Goal: Information Seeking & Learning: Learn about a topic

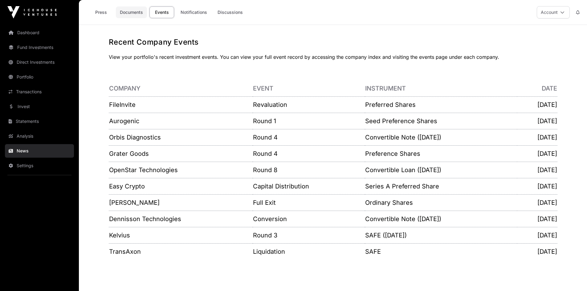
drag, startPoint x: 0, startPoint y: 0, endPoint x: 135, endPoint y: 13, distance: 135.6
click at [135, 13] on link "Documents" at bounding box center [131, 12] width 31 height 12
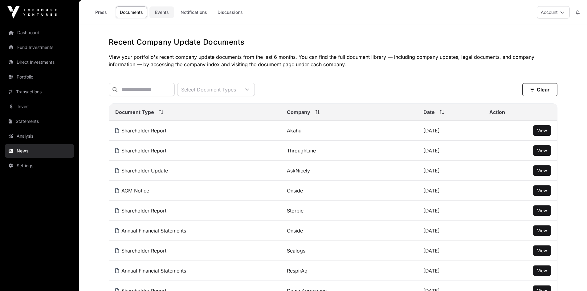
click at [164, 13] on link "Events" at bounding box center [161, 12] width 25 height 12
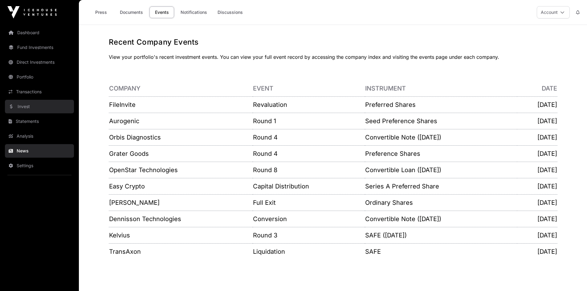
click at [26, 105] on link "Invest" at bounding box center [39, 107] width 69 height 14
click at [27, 106] on link "Invest" at bounding box center [39, 107] width 69 height 14
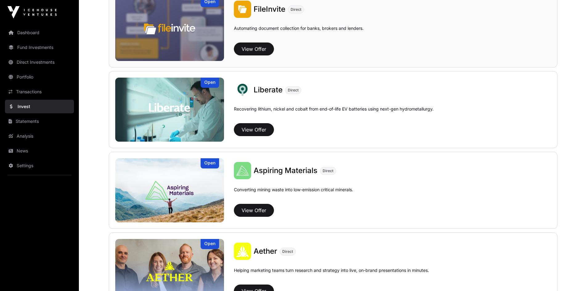
scroll to position [431, 0]
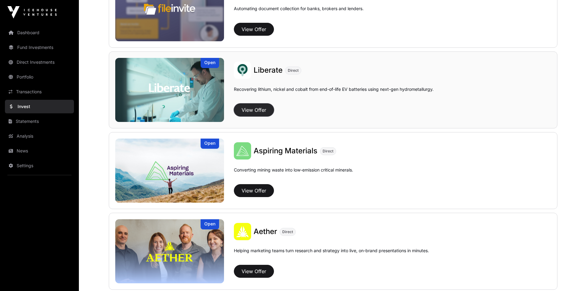
click at [255, 109] on button "View Offer" at bounding box center [254, 110] width 40 height 13
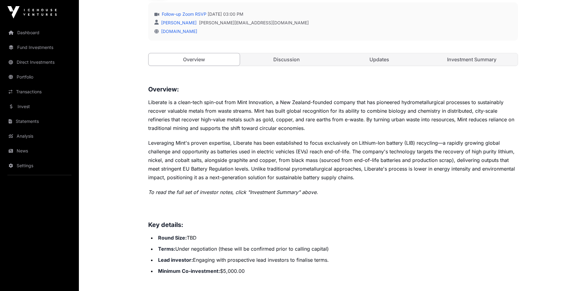
scroll to position [154, 0]
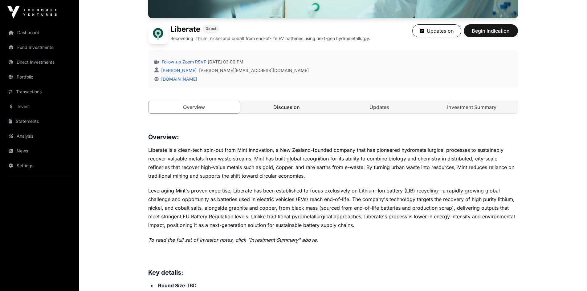
click at [287, 105] on link "Discussion" at bounding box center [286, 107] width 91 height 12
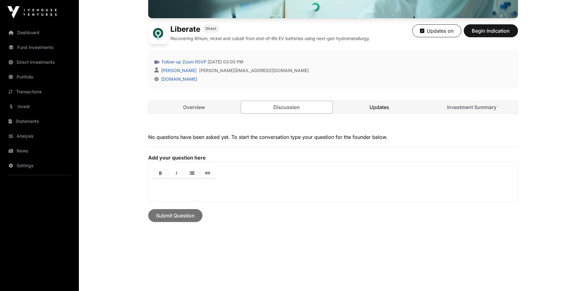
click at [381, 106] on link "Updates" at bounding box center [379, 107] width 91 height 12
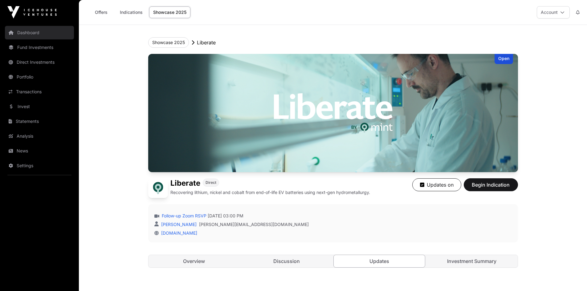
click at [31, 34] on link "Dashboard" at bounding box center [39, 33] width 69 height 14
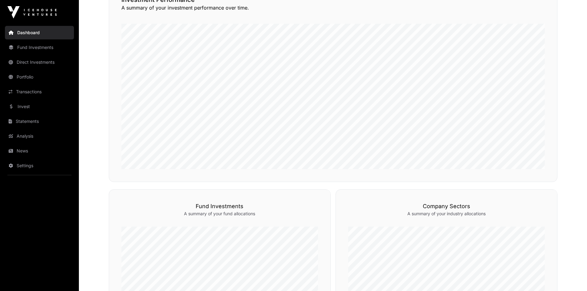
scroll to position [14, 0]
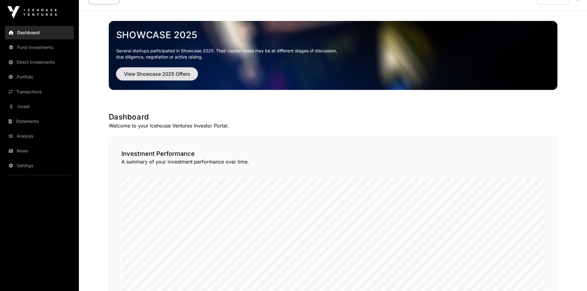
click at [161, 72] on span "View Showcase 2025 Offers" at bounding box center [157, 73] width 66 height 7
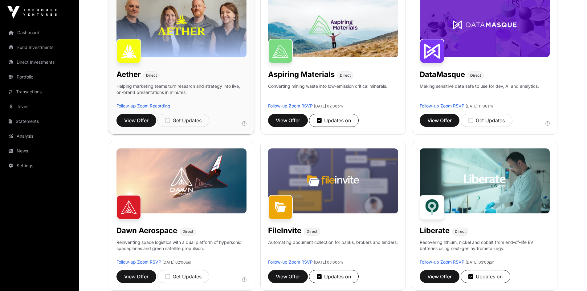
scroll to position [123, 0]
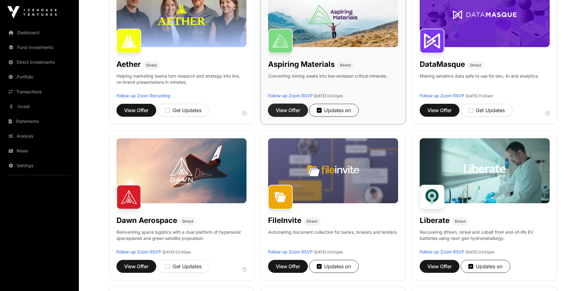
click at [286, 108] on span "View Offer" at bounding box center [288, 110] width 24 height 7
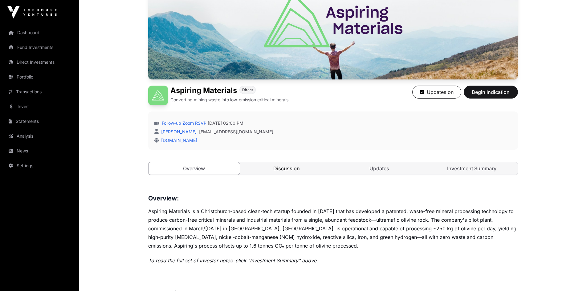
scroll to position [92, 0]
click at [288, 171] on link "Discussion" at bounding box center [286, 169] width 91 height 12
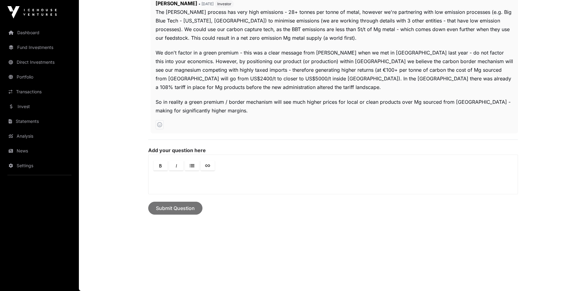
scroll to position [94, 0]
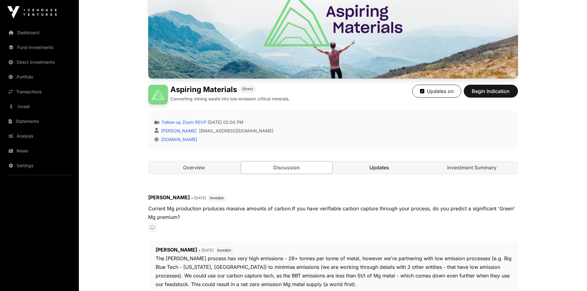
click at [383, 169] on link "Updates" at bounding box center [379, 167] width 91 height 12
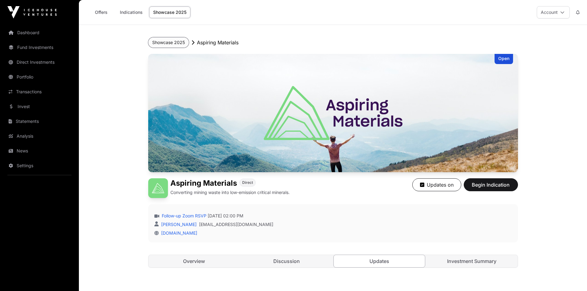
click at [170, 41] on button "Showcase 2025" at bounding box center [168, 42] width 41 height 10
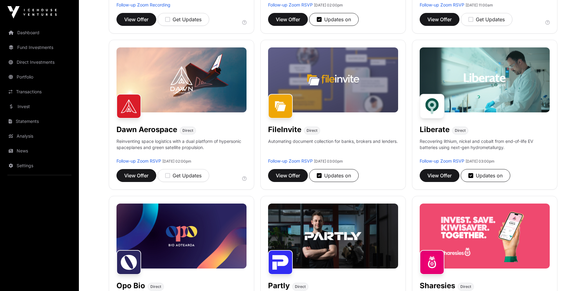
scroll to position [216, 0]
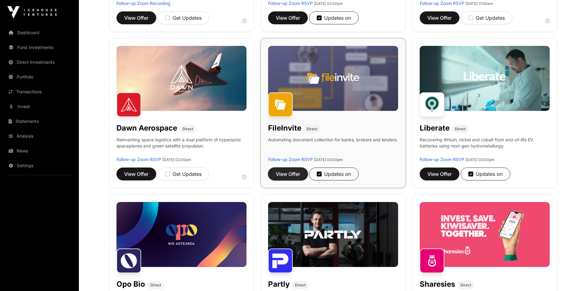
click at [283, 174] on span "View Offer" at bounding box center [288, 173] width 24 height 7
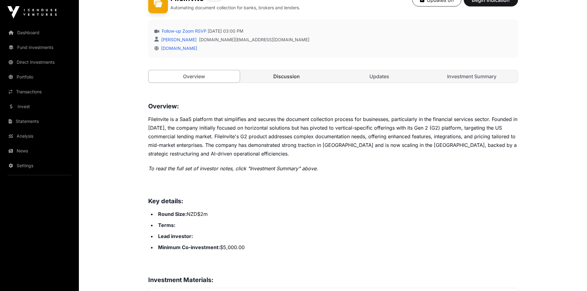
click at [288, 74] on link "Discussion" at bounding box center [286, 76] width 91 height 12
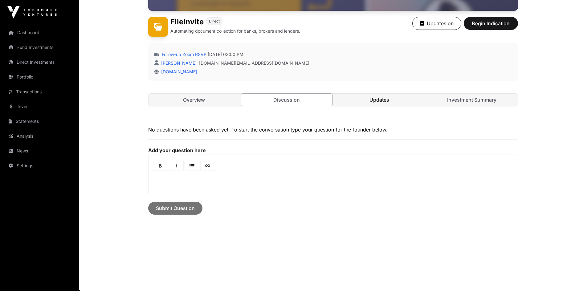
click at [378, 101] on link "Updates" at bounding box center [379, 100] width 91 height 12
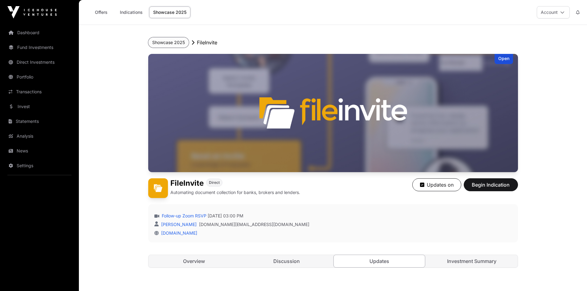
click at [174, 43] on button "Showcase 2025" at bounding box center [168, 42] width 41 height 10
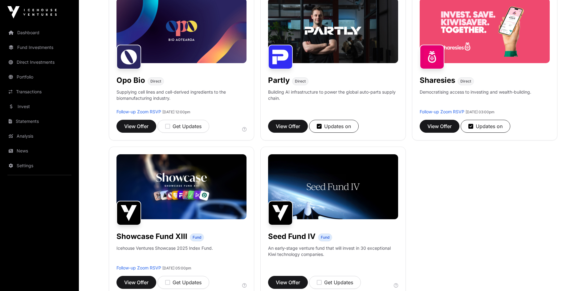
scroll to position [431, 0]
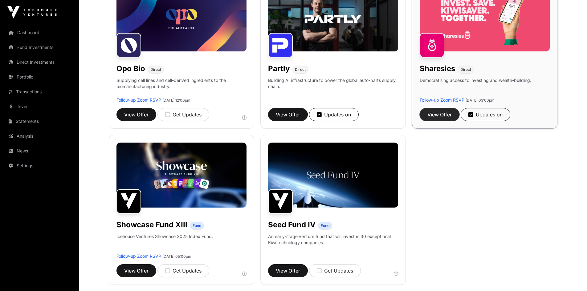
click at [436, 115] on span "View Offer" at bounding box center [439, 114] width 24 height 7
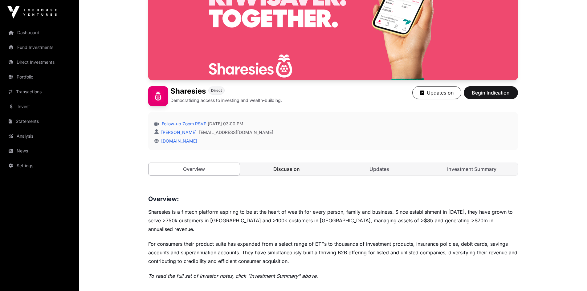
scroll to position [92, 0]
click at [283, 169] on link "Discussion" at bounding box center [286, 169] width 91 height 12
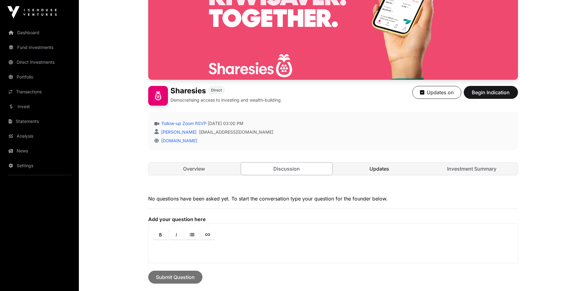
click at [372, 172] on link "Updates" at bounding box center [379, 169] width 91 height 12
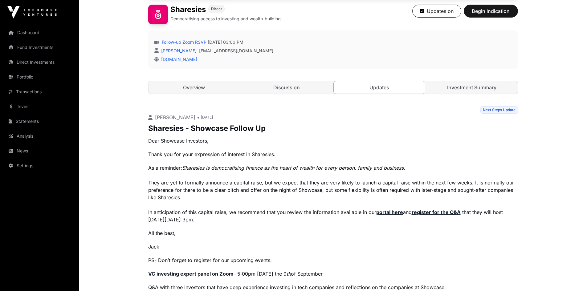
scroll to position [20, 0]
